Goal: Task Accomplishment & Management: Use online tool/utility

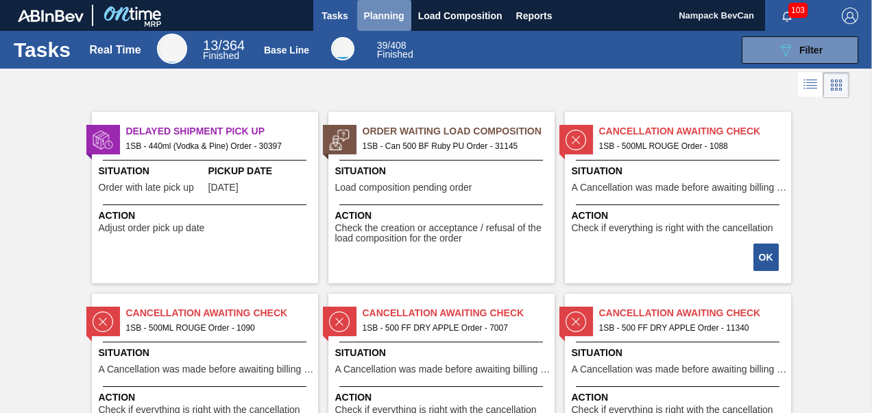
click at [383, 14] on span "Planning" at bounding box center [384, 16] width 40 height 16
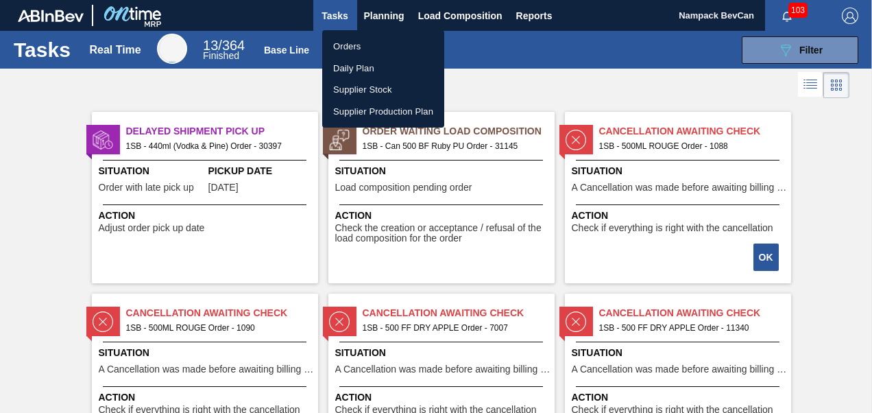
click at [350, 45] on li "Orders" at bounding box center [383, 47] width 122 height 22
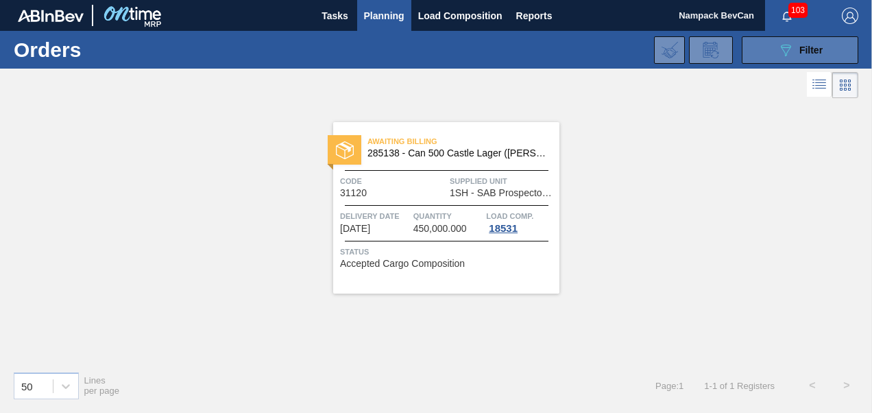
click at [782, 49] on icon "089F7B8B-B2A5-4AFE-B5C0-19BA573D28AC" at bounding box center [785, 50] width 16 height 16
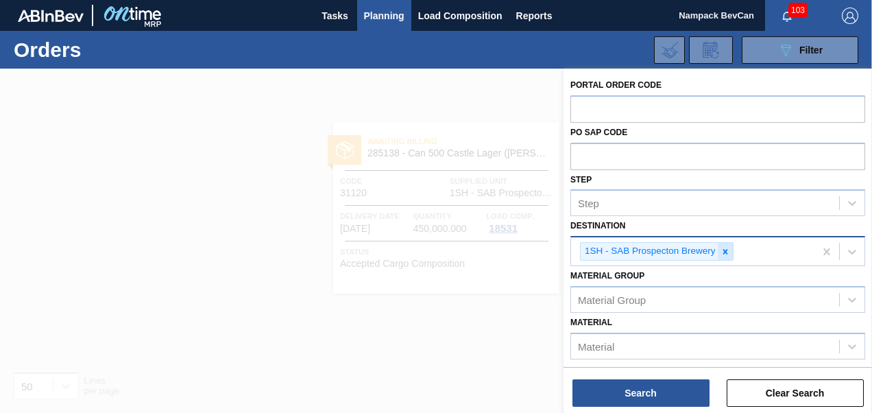
click at [721, 247] on icon at bounding box center [726, 252] width 10 height 10
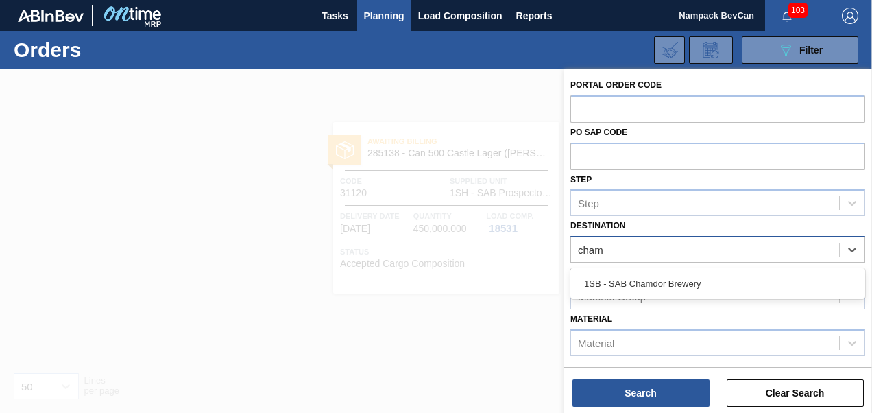
type input "chamd"
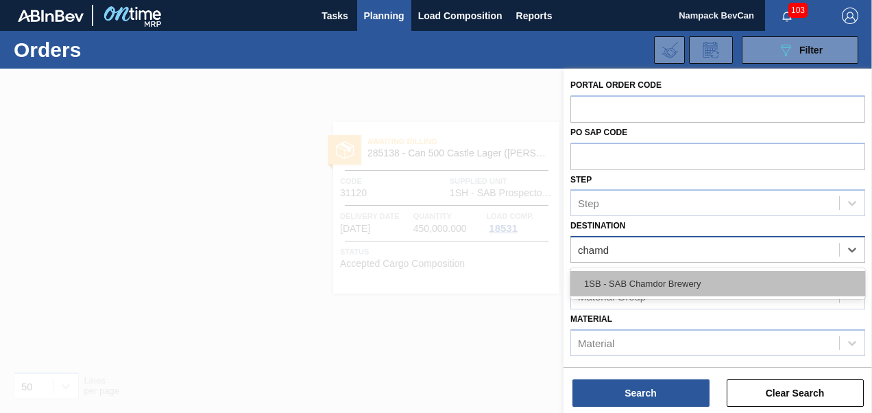
click at [693, 278] on div "1SB - SAB Chamdor Brewery" at bounding box center [717, 283] width 295 height 25
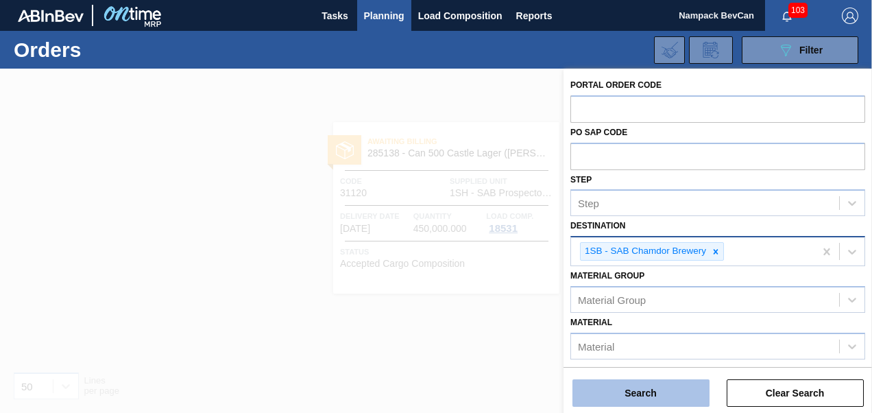
click at [675, 391] on button "Search" at bounding box center [640, 392] width 137 height 27
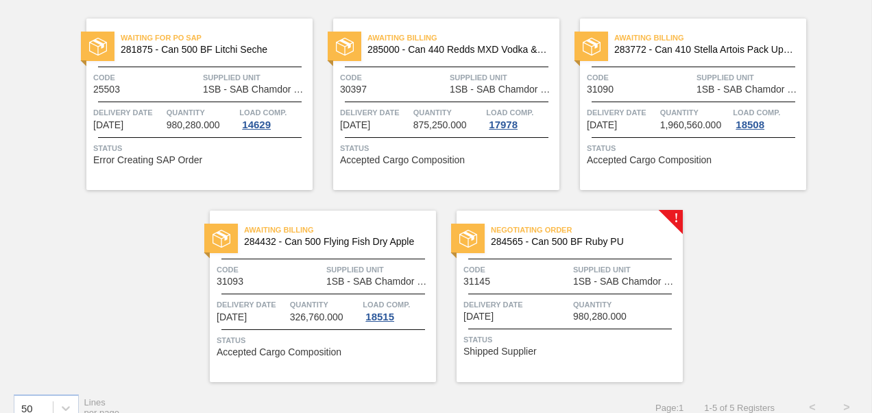
scroll to position [123, 0]
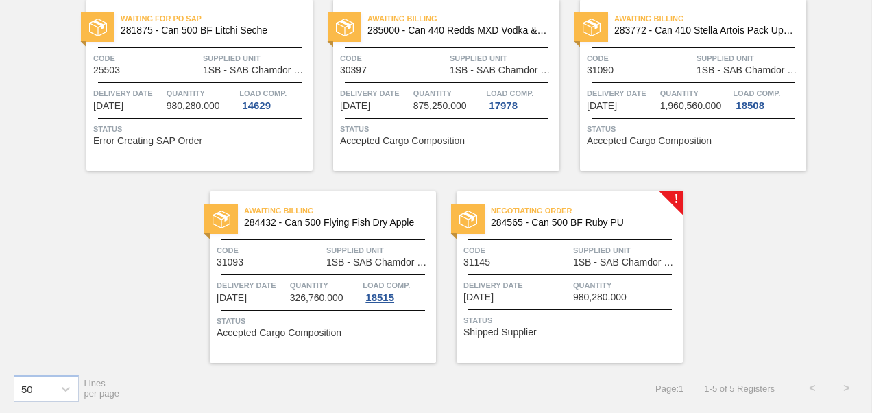
click at [540, 259] on div "Code 31145" at bounding box center [516, 255] width 106 height 24
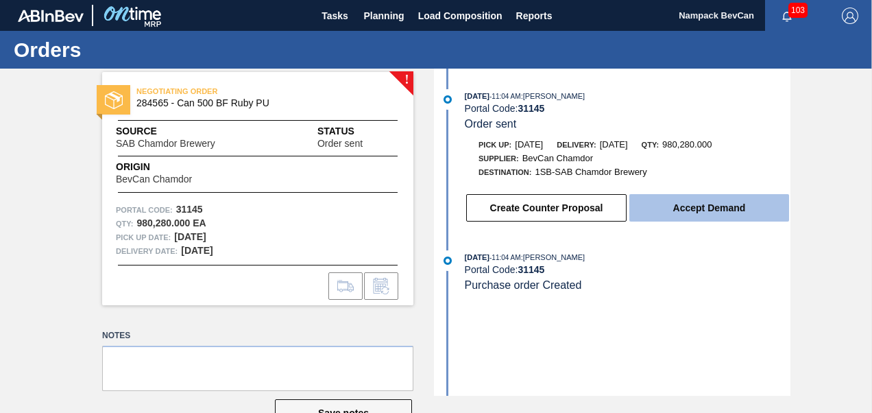
click at [701, 214] on button "Accept Demand" at bounding box center [709, 207] width 160 height 27
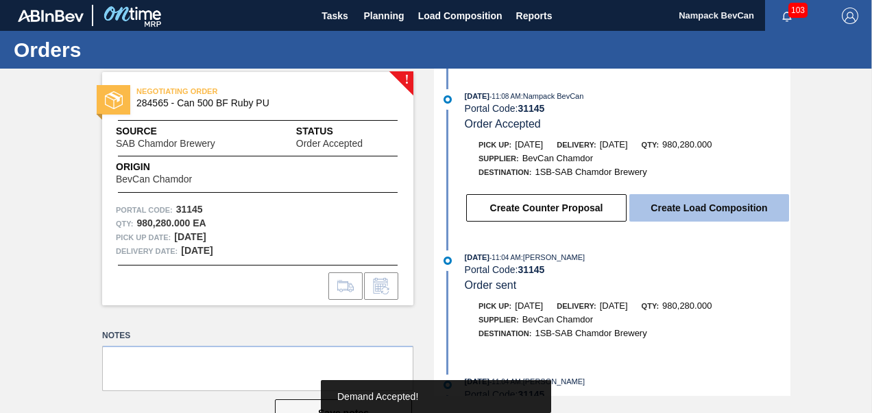
click at [695, 211] on button "Create Load Composition" at bounding box center [709, 207] width 160 height 27
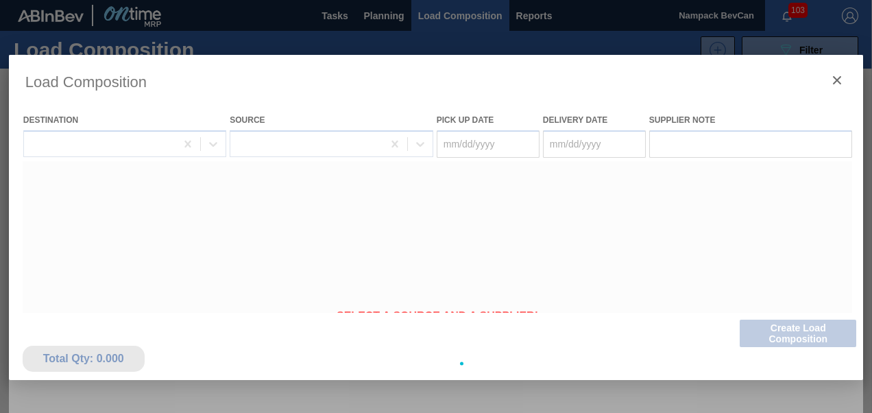
type Date "[DATE]"
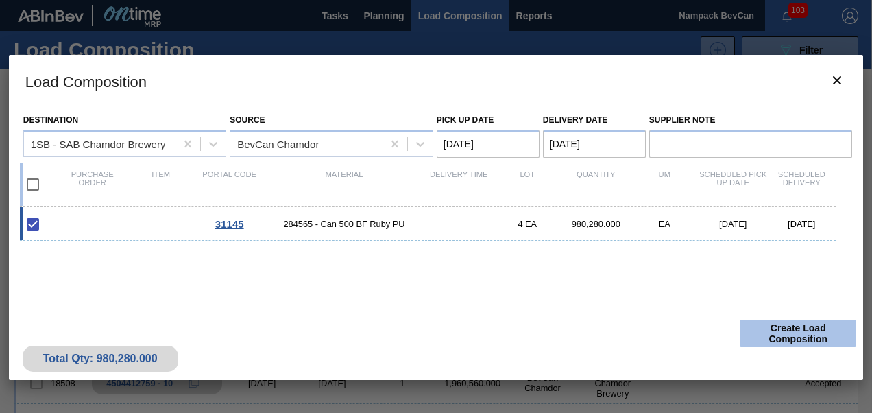
click at [801, 334] on button "Create Load Composition" at bounding box center [798, 332] width 117 height 27
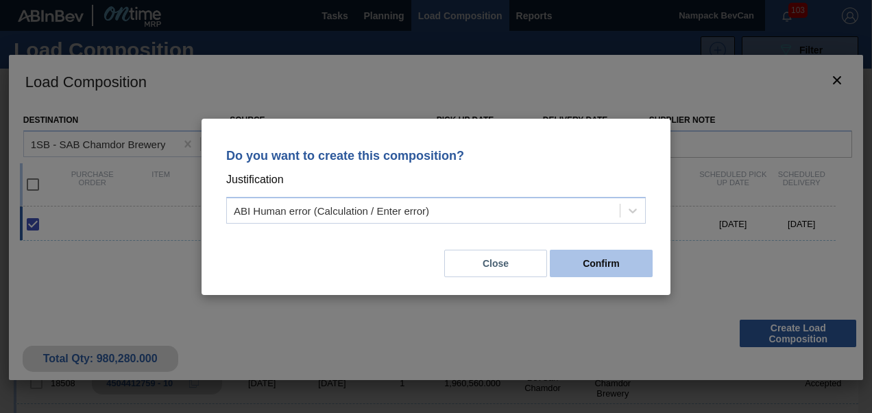
click at [616, 265] on button "Confirm" at bounding box center [601, 263] width 103 height 27
